Goal: Task Accomplishment & Management: Use online tool/utility

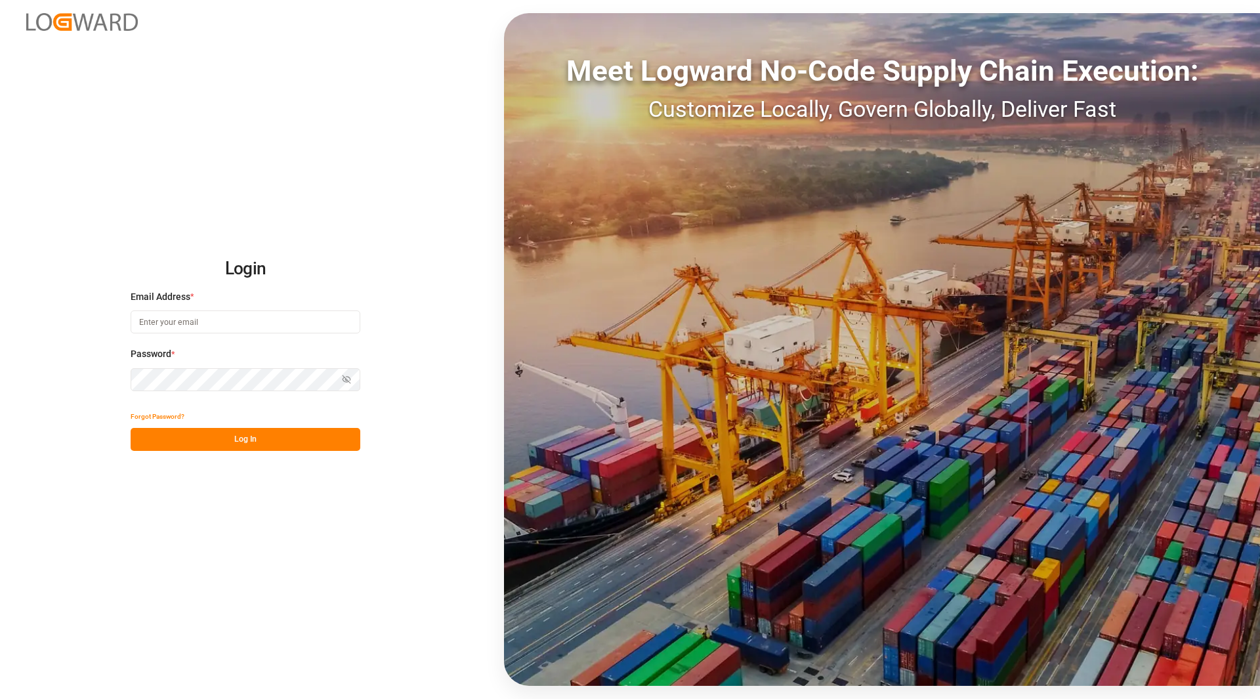
type input "[PERSON_NAME][EMAIL_ADDRESS][DOMAIN_NAME]"
click at [253, 437] on button "Log In" at bounding box center [246, 439] width 230 height 23
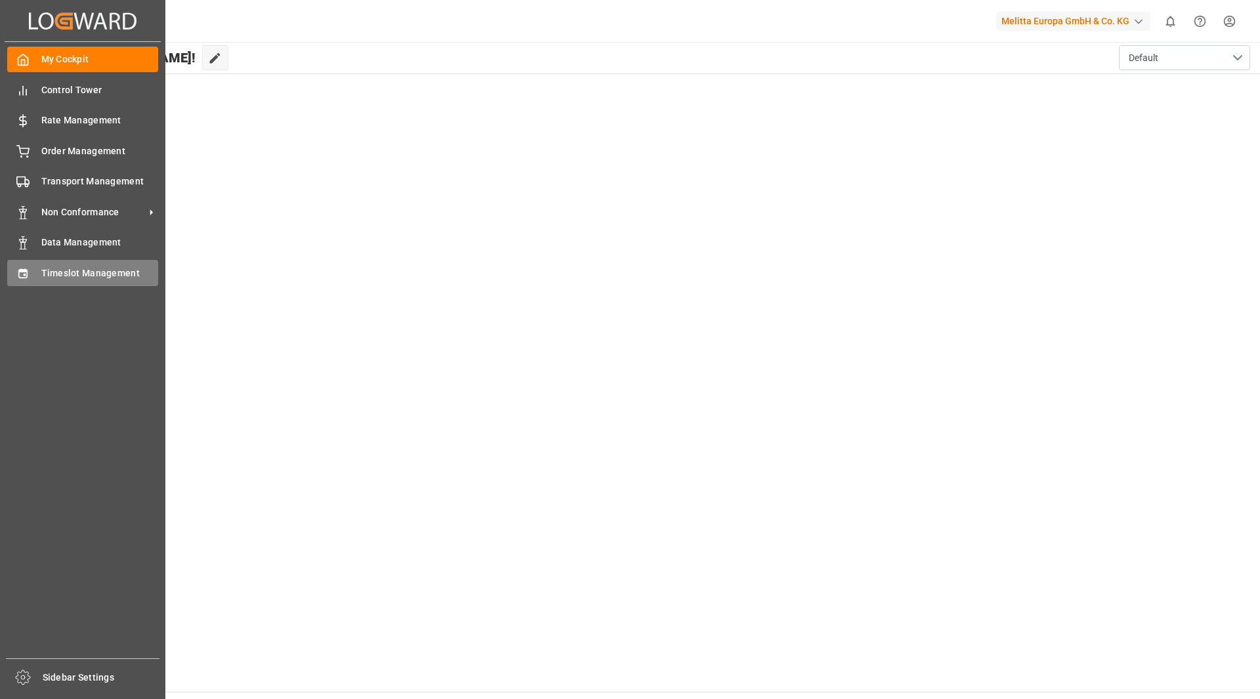
click at [31, 279] on div "Timeslot Management Timeslot Management" at bounding box center [82, 273] width 151 height 26
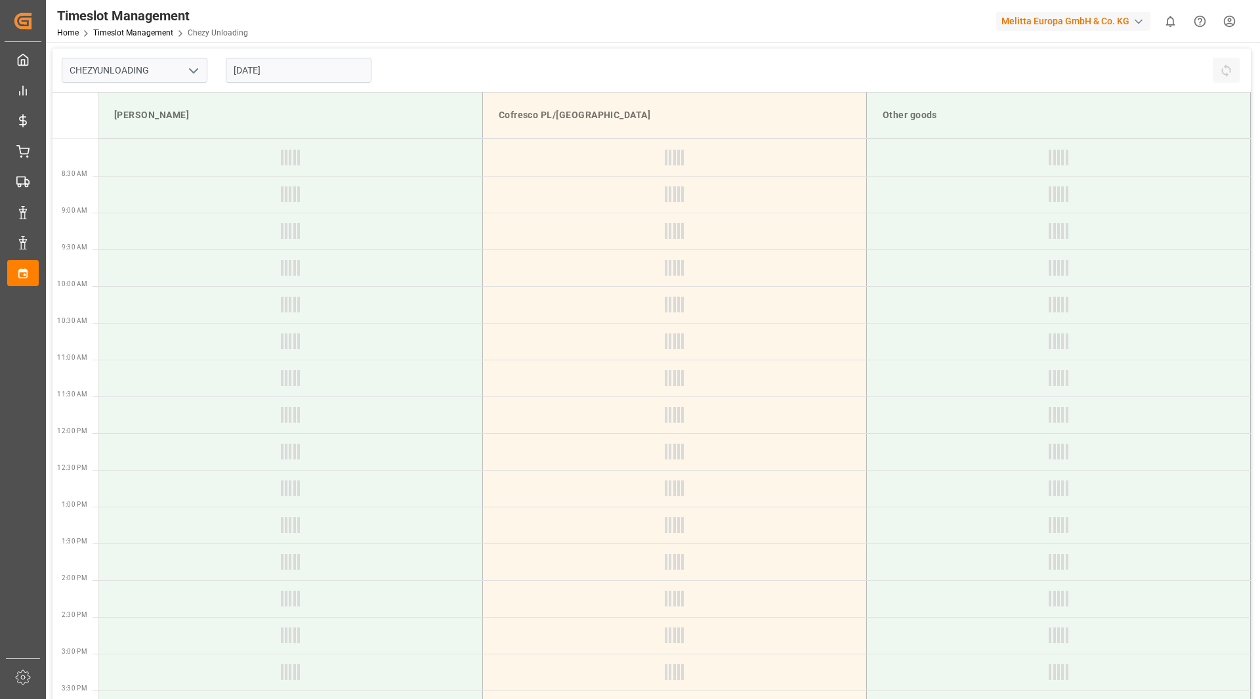
type input "Chezy Unloading"
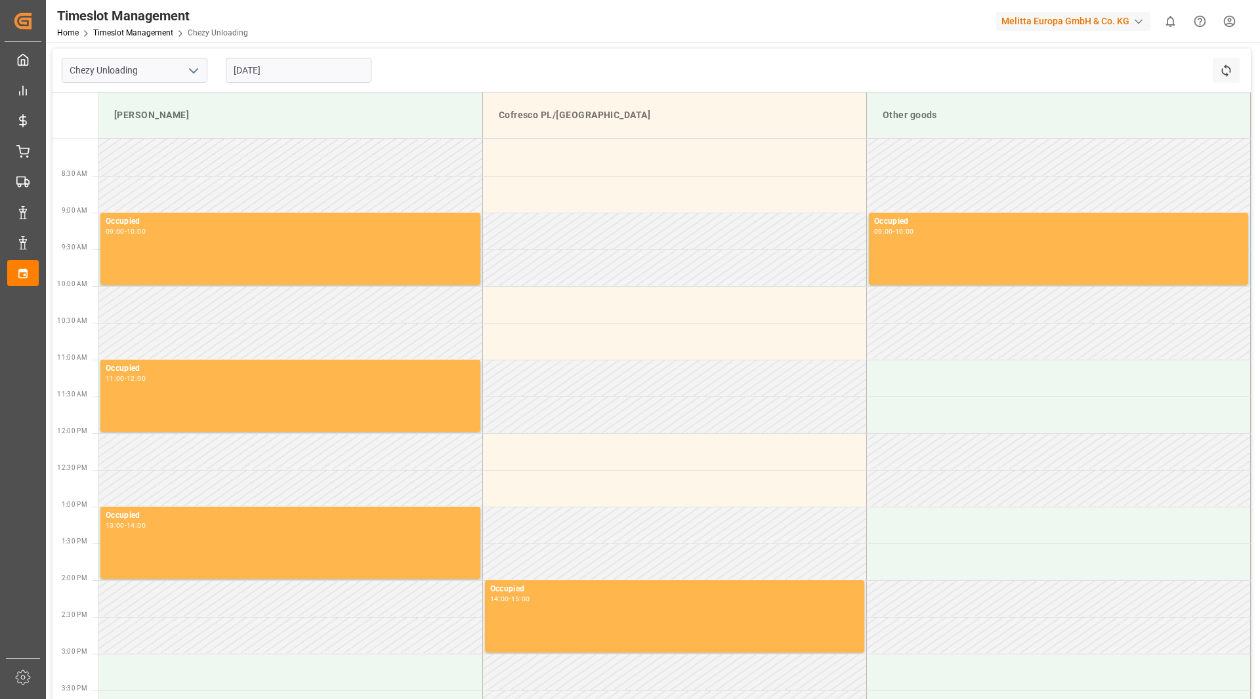
click at [281, 70] on input "[DATE]" at bounding box center [299, 70] width 146 height 25
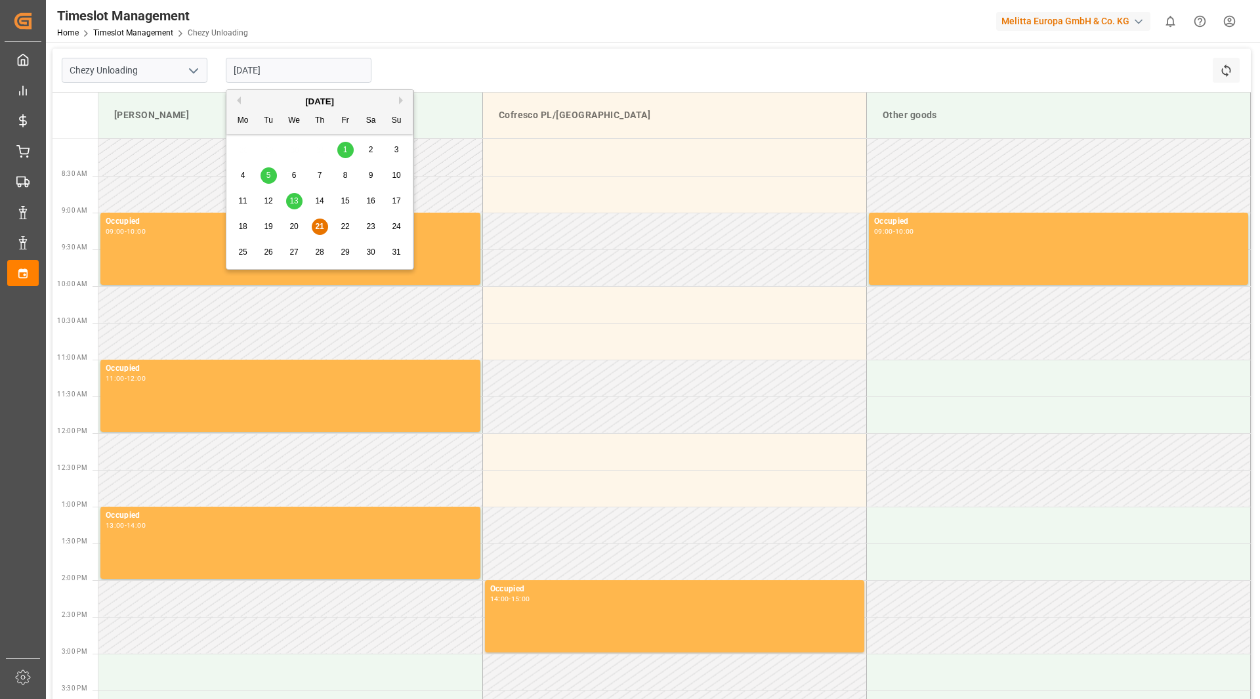
click at [265, 253] on span "26" at bounding box center [268, 251] width 9 height 9
type input "[DATE]"
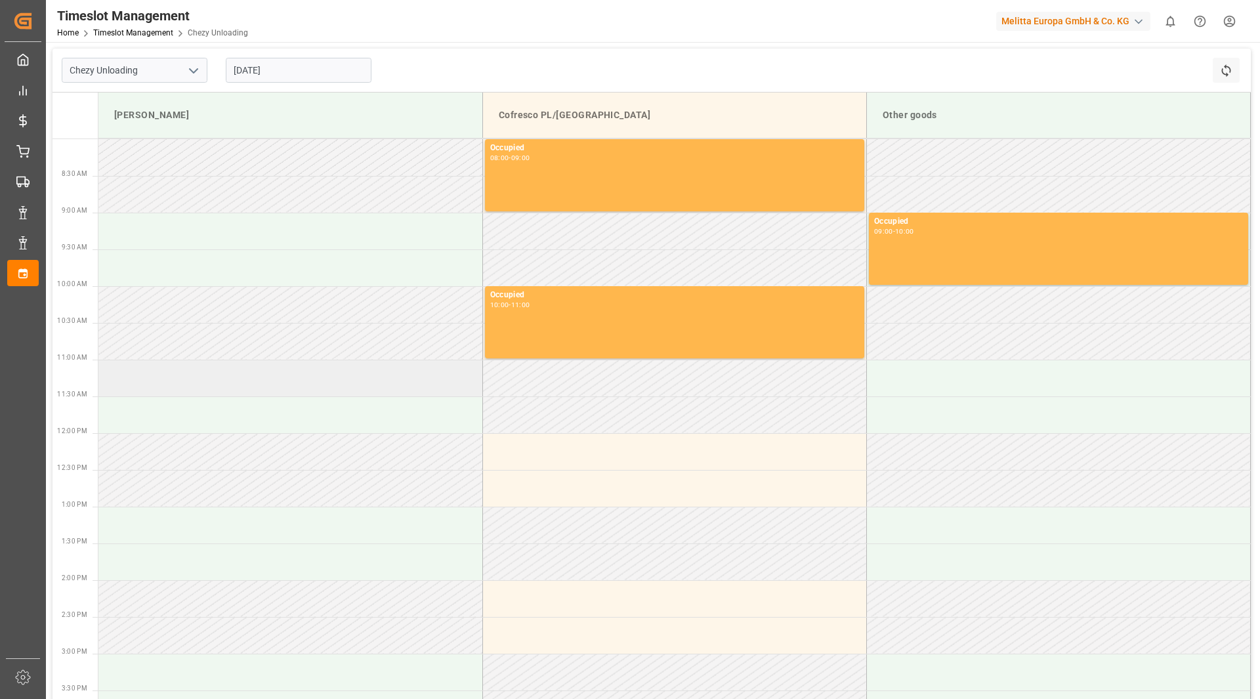
click at [148, 385] on td at bounding box center [290, 378] width 384 height 37
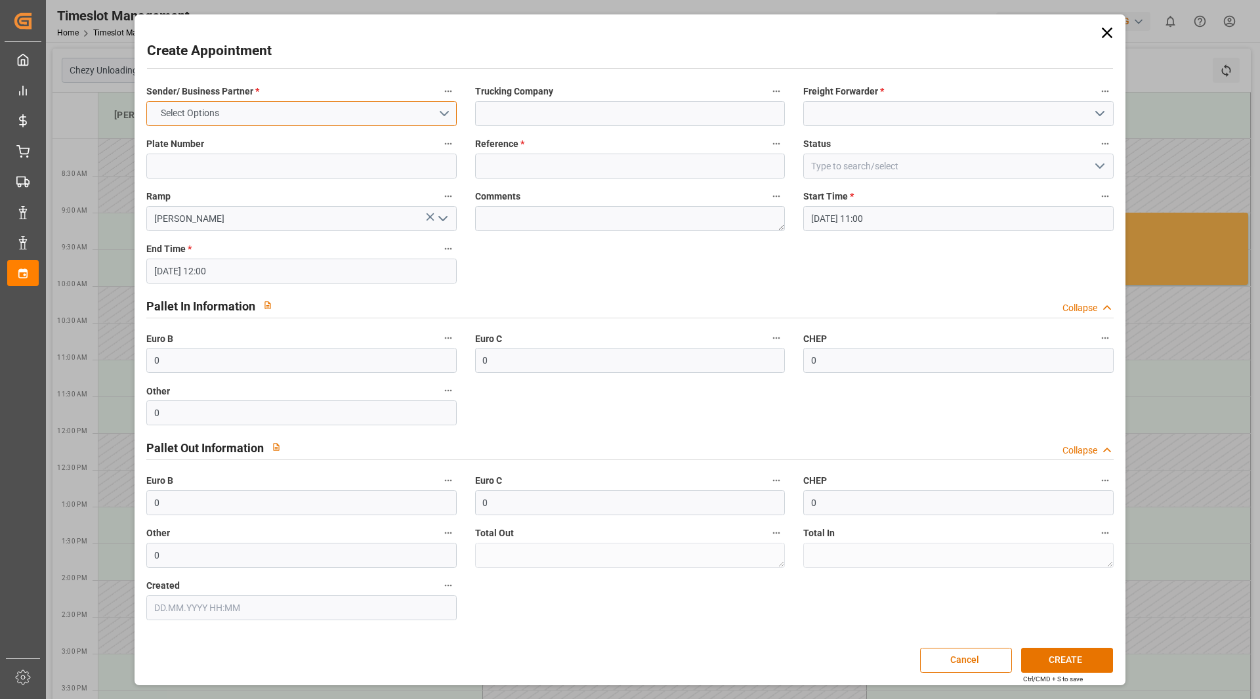
click at [224, 116] on span "Select Options" at bounding box center [190, 113] width 72 height 14
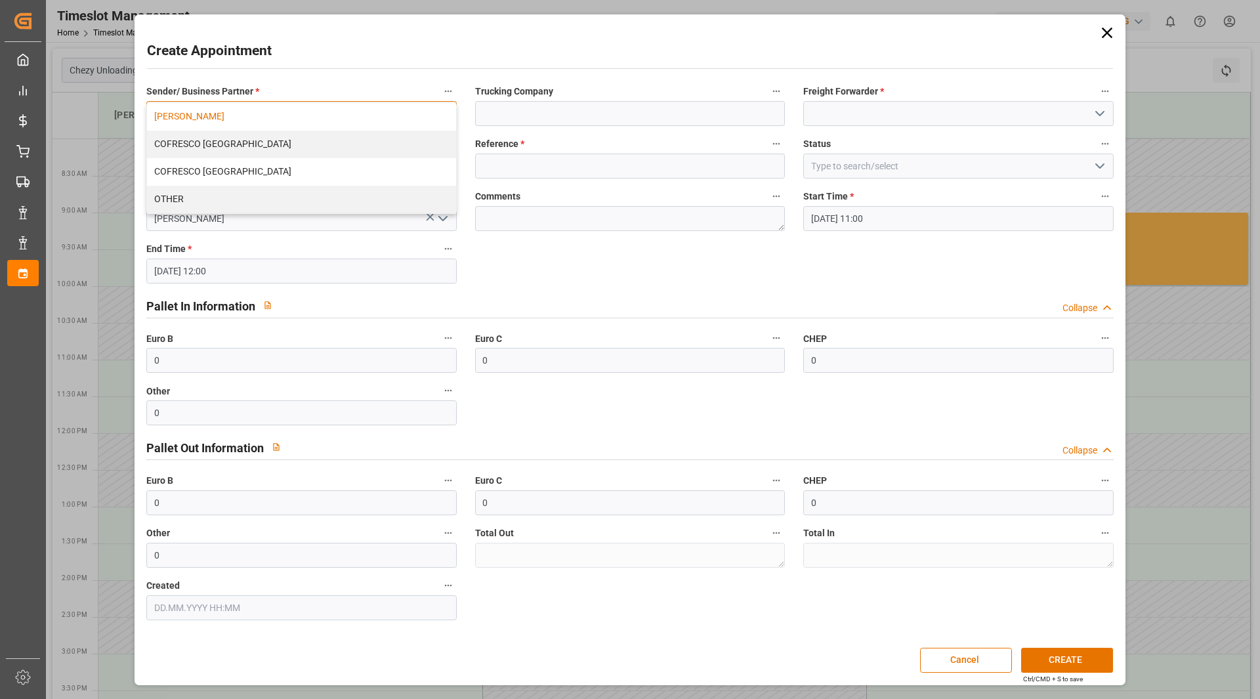
click at [213, 112] on div "[PERSON_NAME]" at bounding box center [301, 117] width 309 height 28
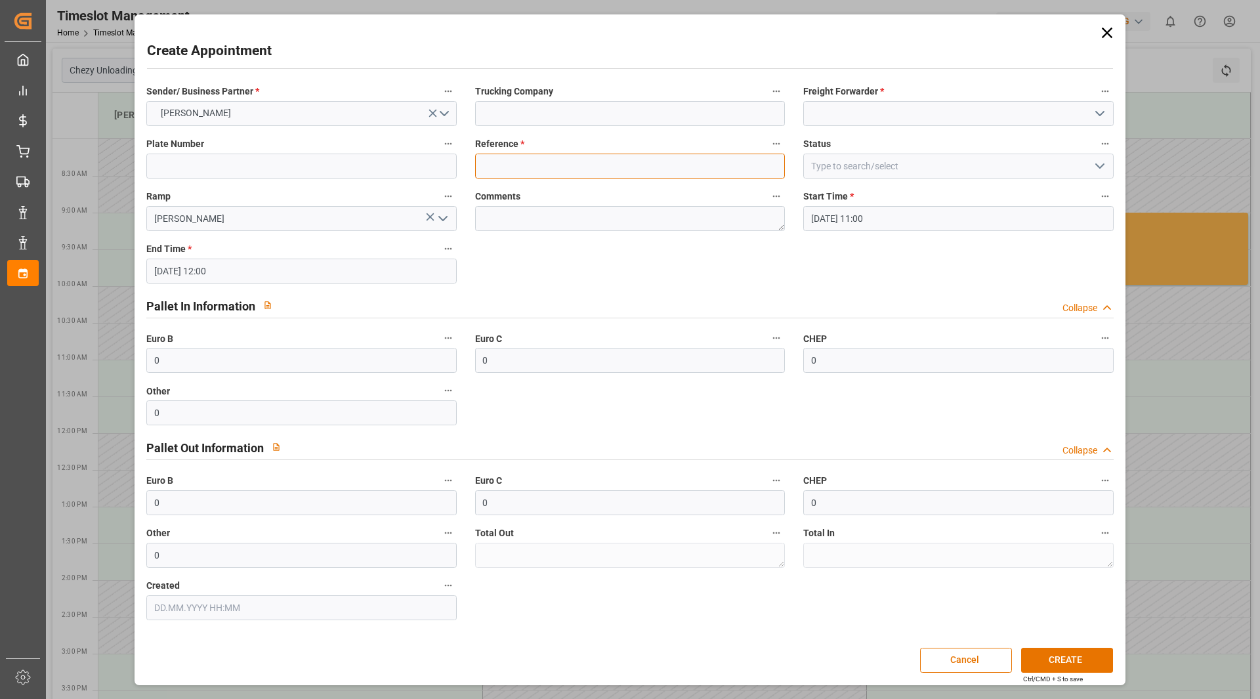
click at [532, 169] on input at bounding box center [630, 166] width 310 height 25
paste input "400052203"
type input "400052203"
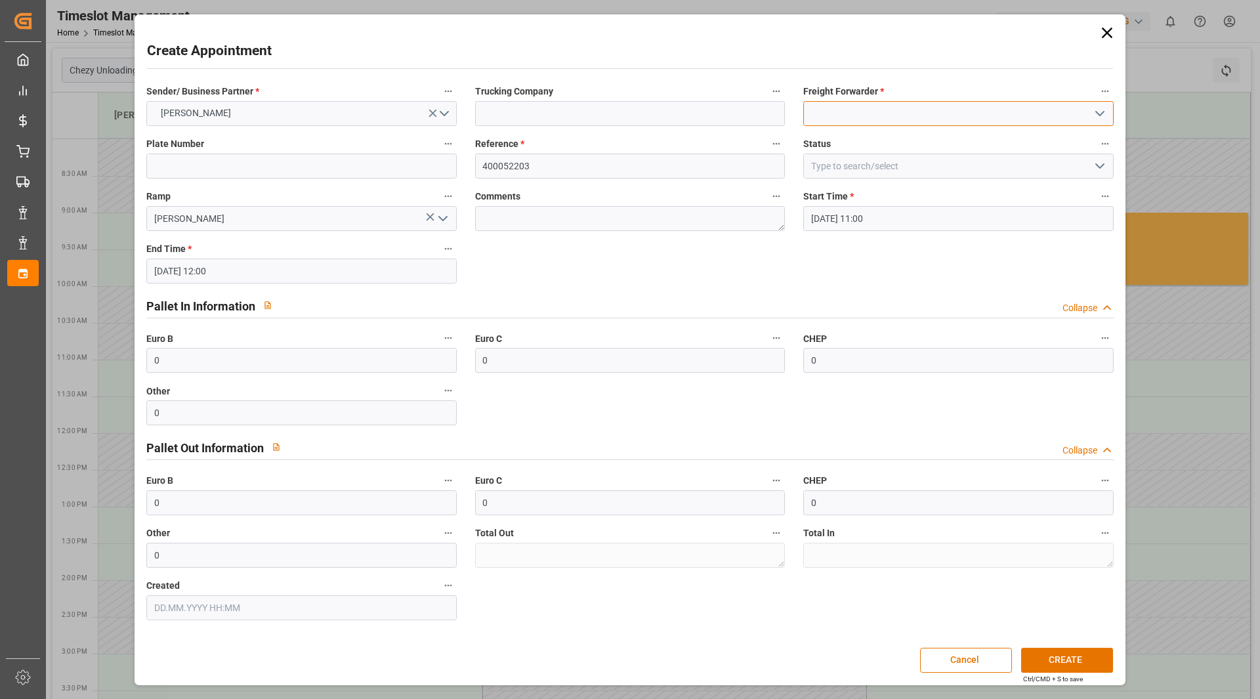
click at [864, 106] on input at bounding box center [958, 113] width 310 height 25
click at [859, 148] on div "MDI" at bounding box center [958, 143] width 309 height 30
type input "MDI"
click at [1069, 666] on button "CREATE" at bounding box center [1067, 660] width 92 height 25
